Goal: Information Seeking & Learning: Learn about a topic

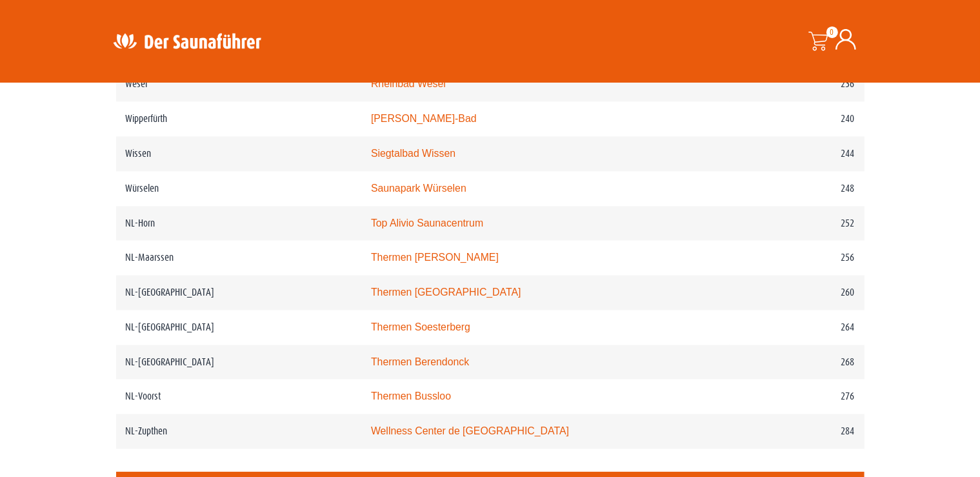
scroll to position [2600, 0]
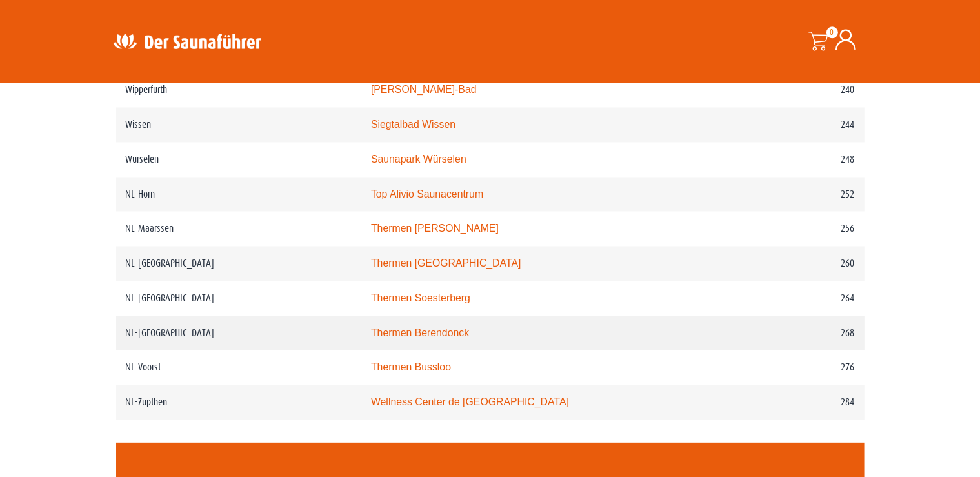
click at [456, 338] on link "Thermen Berendonck" at bounding box center [420, 332] width 98 height 11
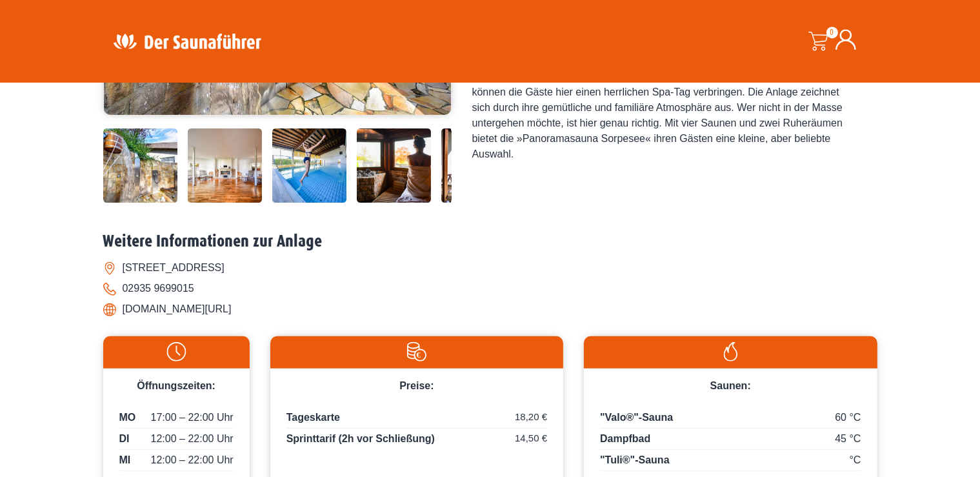
scroll to position [400, 0]
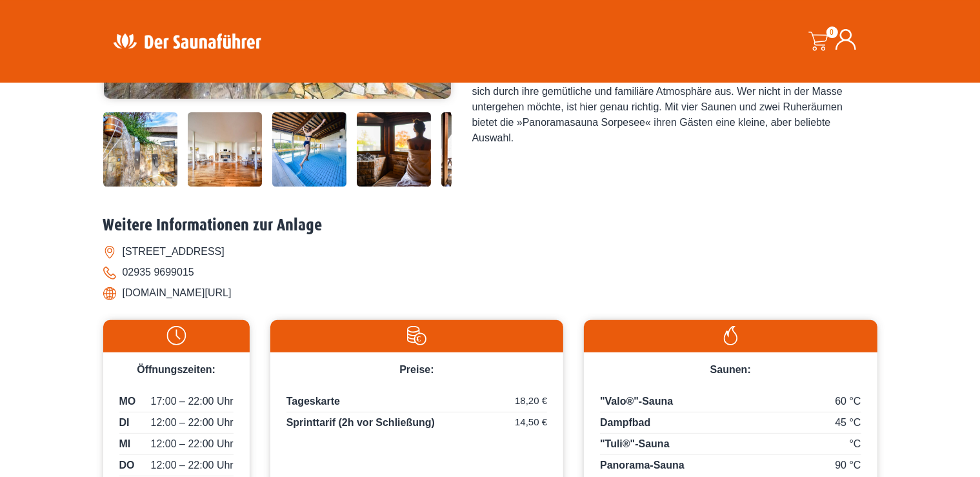
click at [162, 296] on li "sorpesee.com/" at bounding box center [490, 293] width 775 height 21
